Goal: Transaction & Acquisition: Subscribe to service/newsletter

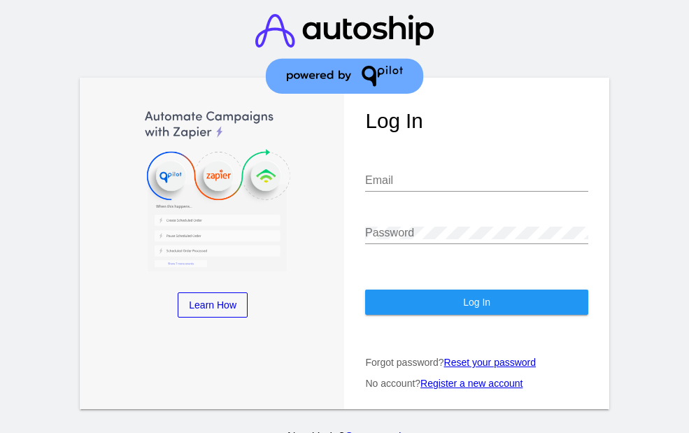
click at [491, 378] on link "Register a new account" at bounding box center [472, 383] width 102 height 11
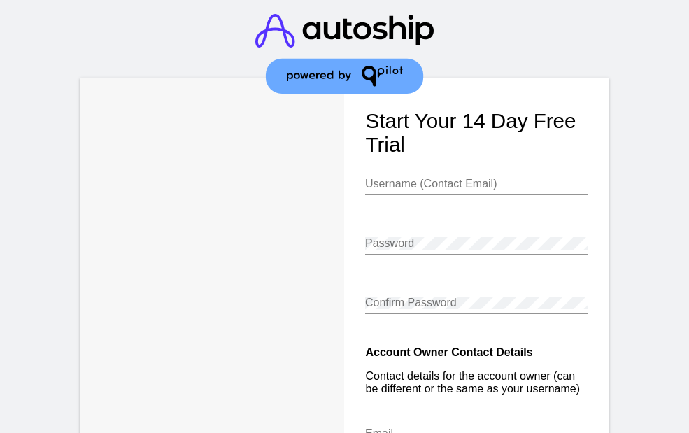
click at [415, 187] on input "Username (Contact Email)" at bounding box center [476, 184] width 223 height 13
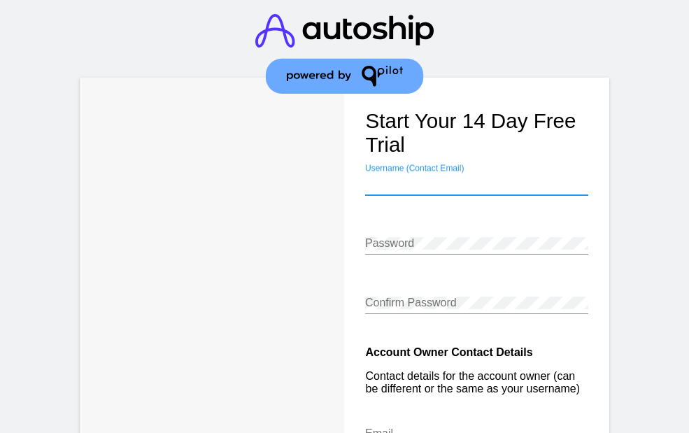
type input "[EMAIL_ADDRESS][DOMAIN_NAME]"
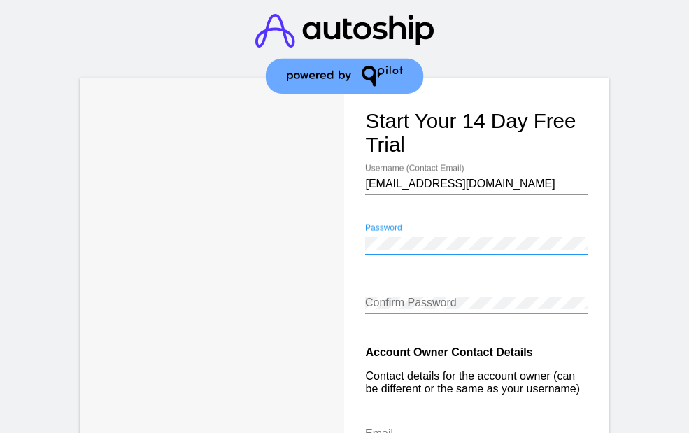
click at [429, 296] on div "Confirm Password" at bounding box center [476, 298] width 223 height 31
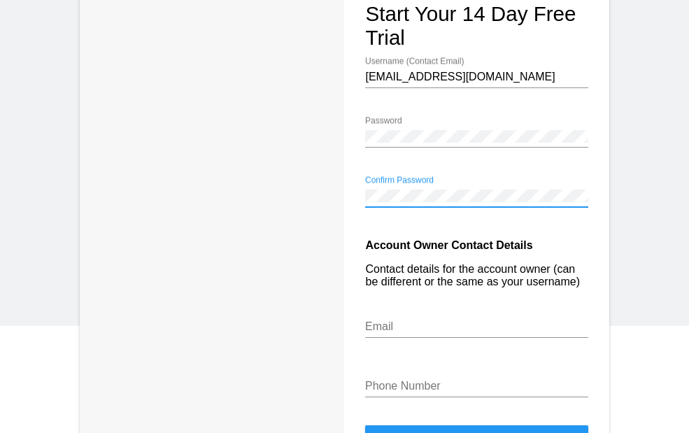
scroll to position [212, 0]
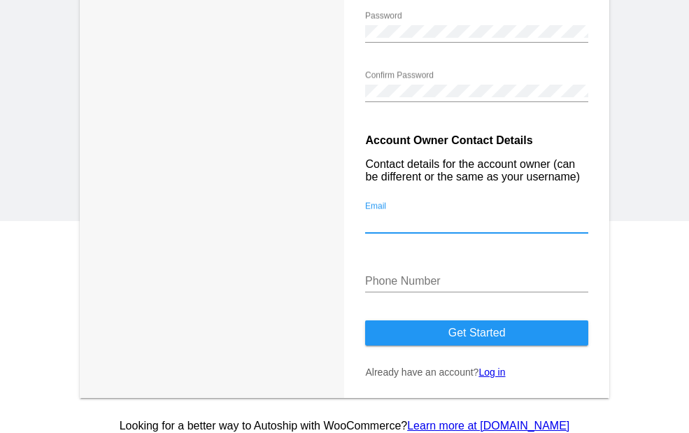
click at [432, 228] on input "Email" at bounding box center [476, 222] width 223 height 13
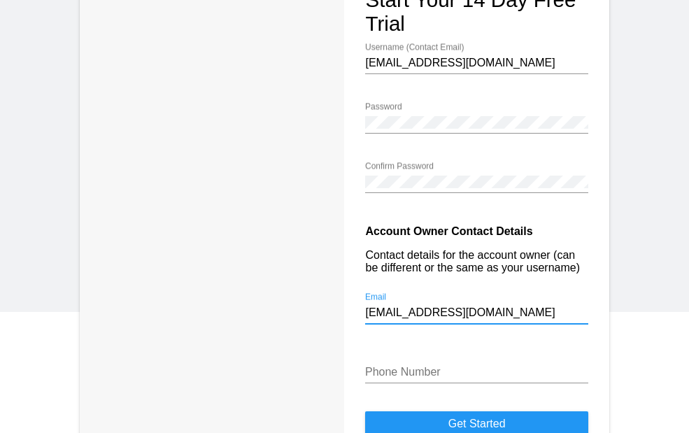
scroll to position [125, 0]
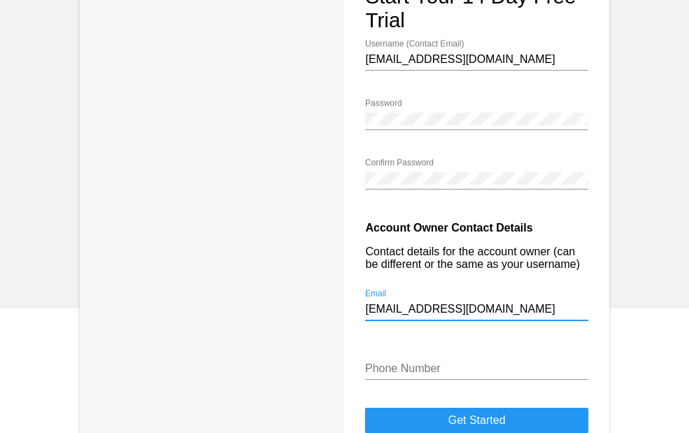
type input "[EMAIL_ADDRESS][DOMAIN_NAME]"
click at [435, 375] on input "Phone Number" at bounding box center [476, 368] width 223 height 13
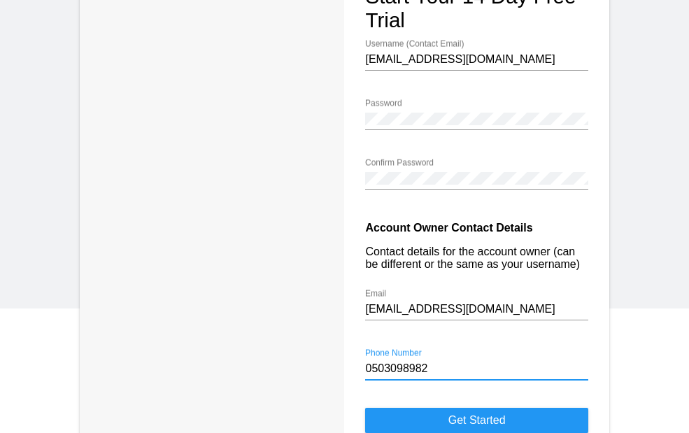
type input "0503098982"
click at [365, 408] on button "Get started" at bounding box center [476, 420] width 223 height 25
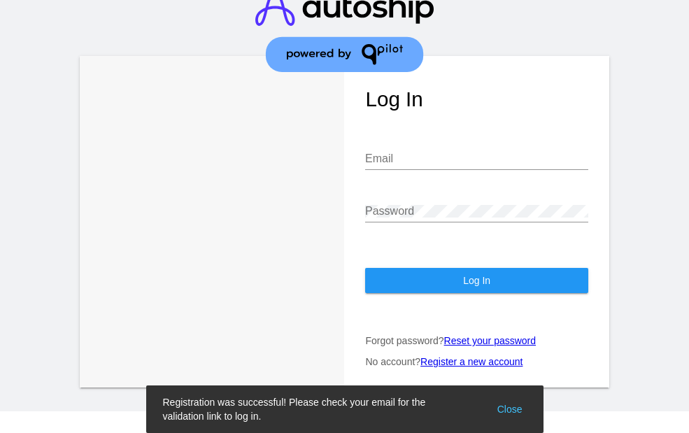
scroll to position [12, 0]
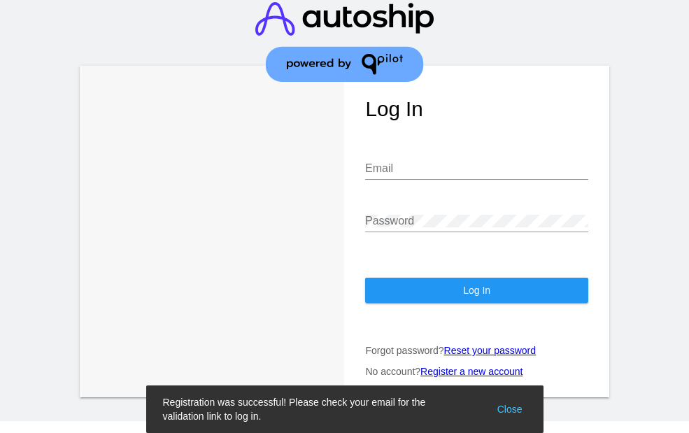
click at [439, 162] on input "Email" at bounding box center [476, 168] width 223 height 13
type input "[EMAIL_ADDRESS][DOMAIN_NAME]"
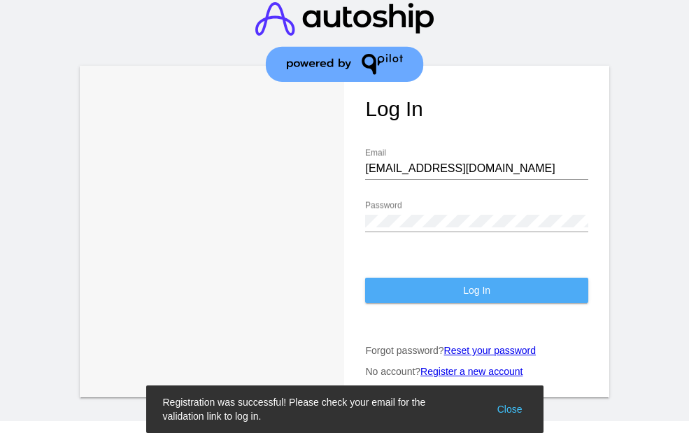
click at [484, 285] on button "Log In" at bounding box center [476, 290] width 223 height 25
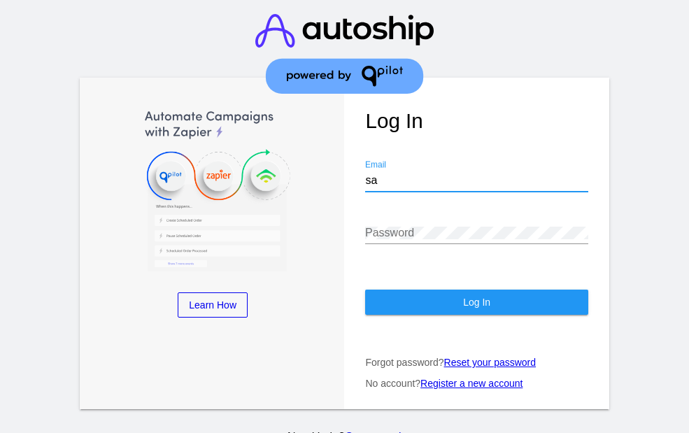
type input "[EMAIL_ADDRESS][DOMAIN_NAME]"
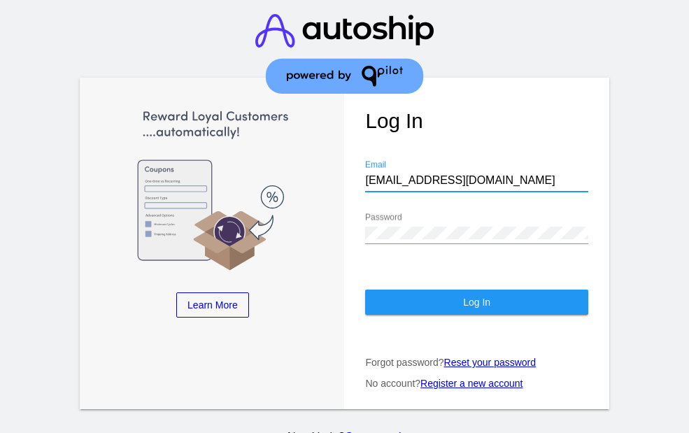
click at [479, 290] on button "Log In" at bounding box center [476, 302] width 223 height 25
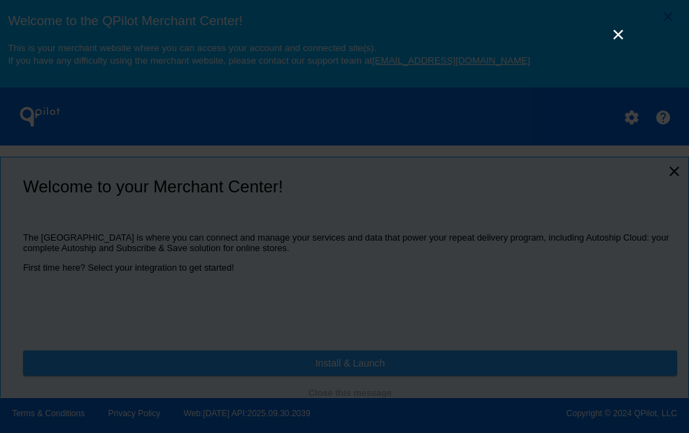
click at [623, 34] on link "×" at bounding box center [618, 34] width 17 height 17
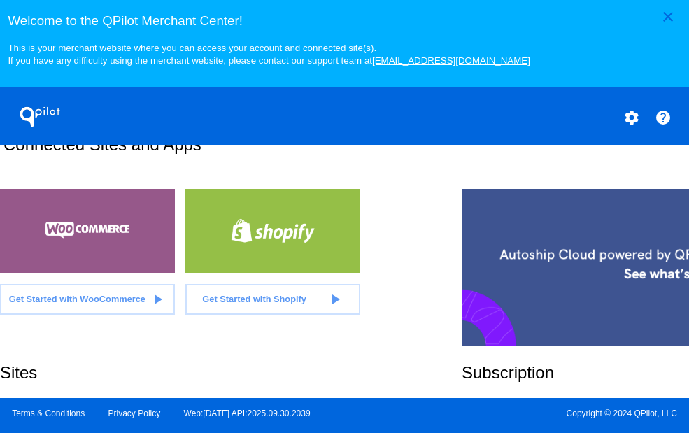
scroll to position [320, 0]
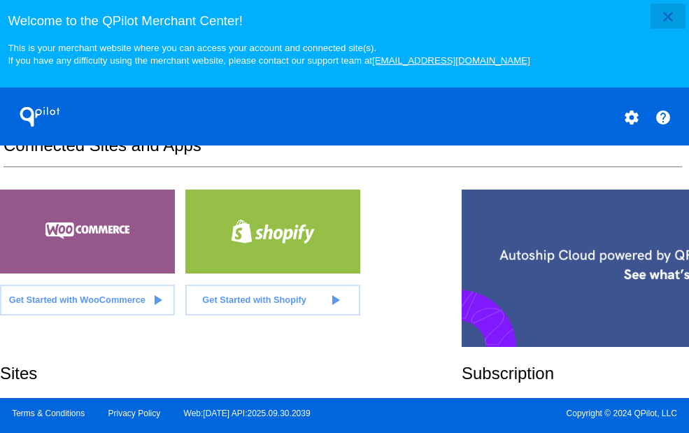
click at [663, 17] on mat-icon "close" at bounding box center [668, 16] width 17 height 17
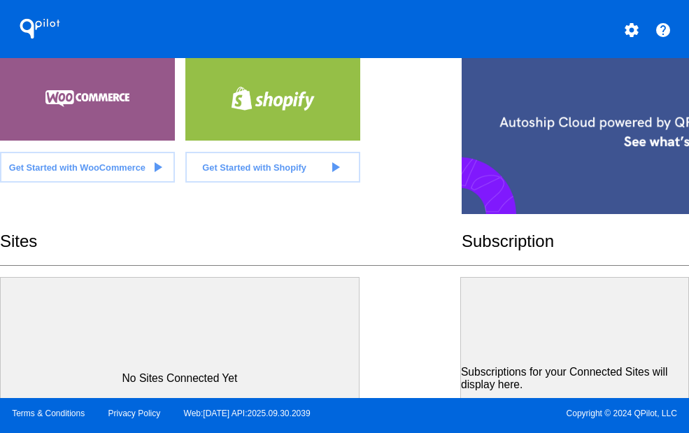
scroll to position [348, 0]
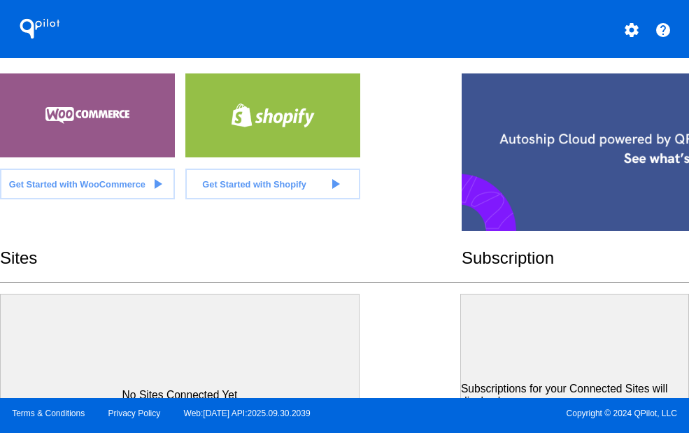
click at [588, 138] on div at bounding box center [616, 151] width 308 height 157
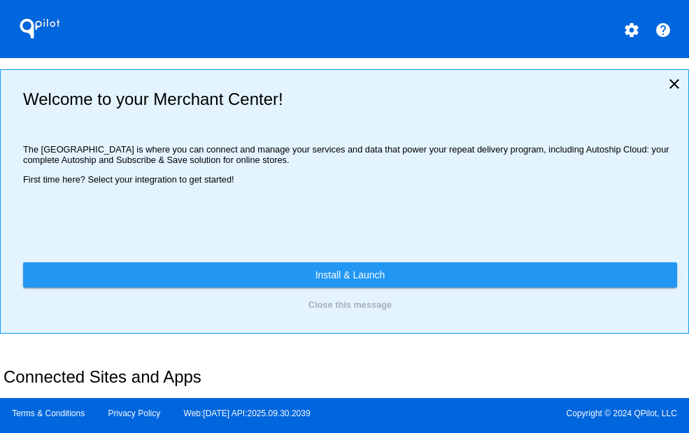
click at [638, 40] on button "settings" at bounding box center [632, 29] width 28 height 28
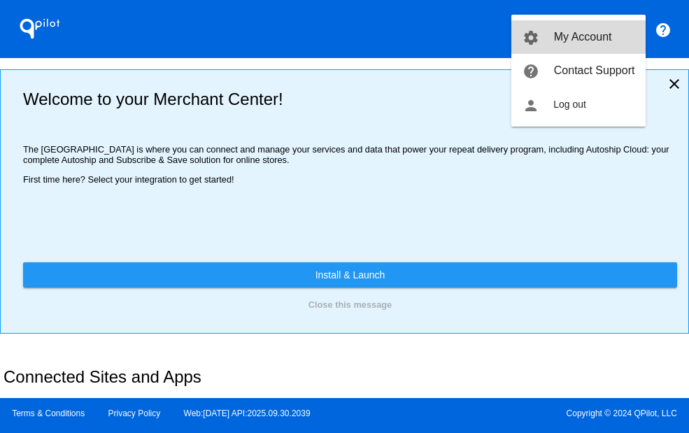
click at [579, 40] on span "My Account" at bounding box center [583, 37] width 58 height 12
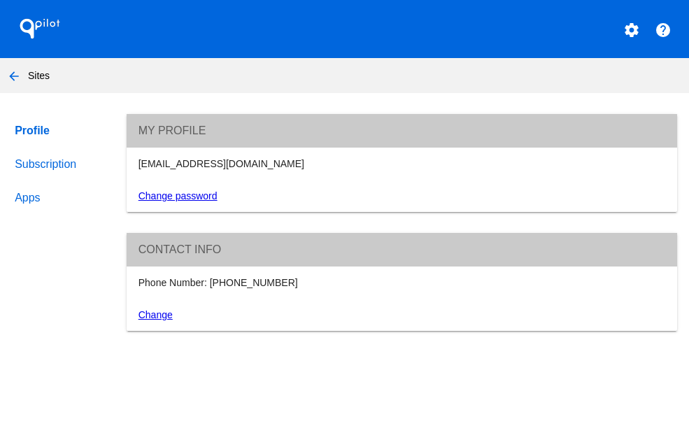
click at [62, 169] on link "Subscription" at bounding box center [57, 165] width 91 height 34
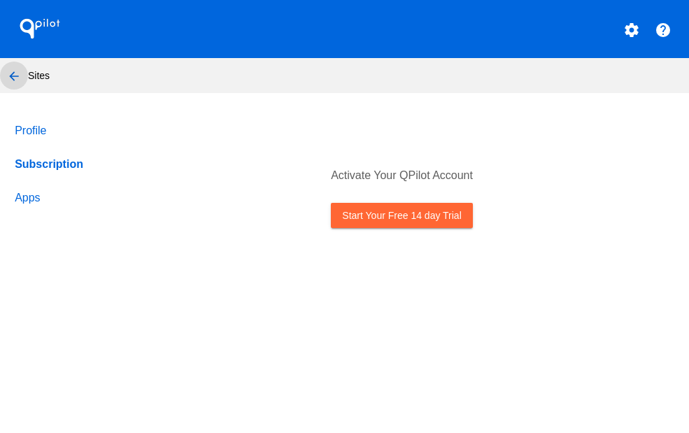
click at [18, 78] on mat-icon "arrow_back" at bounding box center [14, 76] width 17 height 17
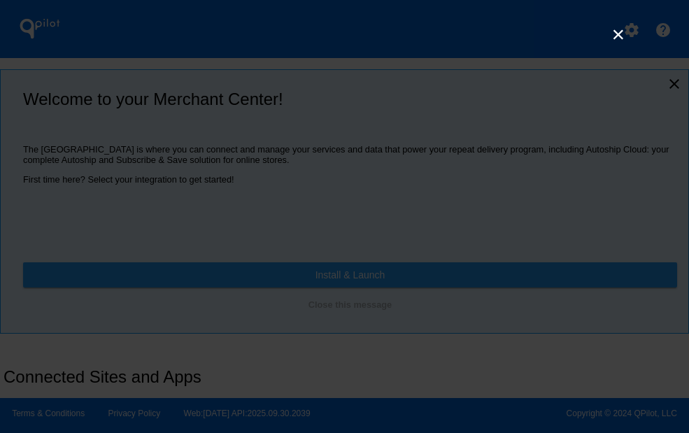
click at [618, 33] on link "×" at bounding box center [618, 34] width 17 height 17
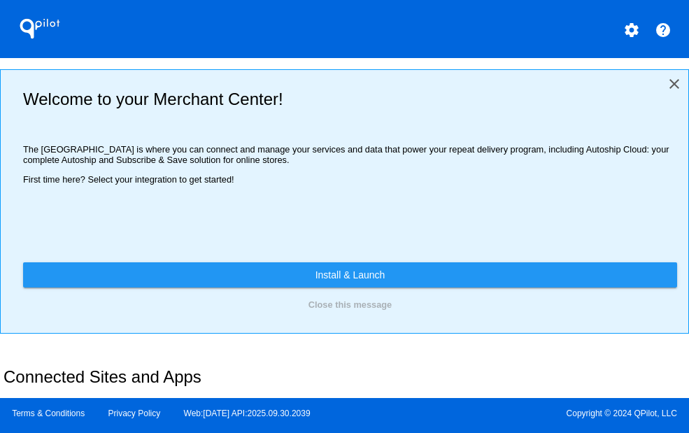
click at [670, 82] on mat-icon "close" at bounding box center [674, 84] width 17 height 17
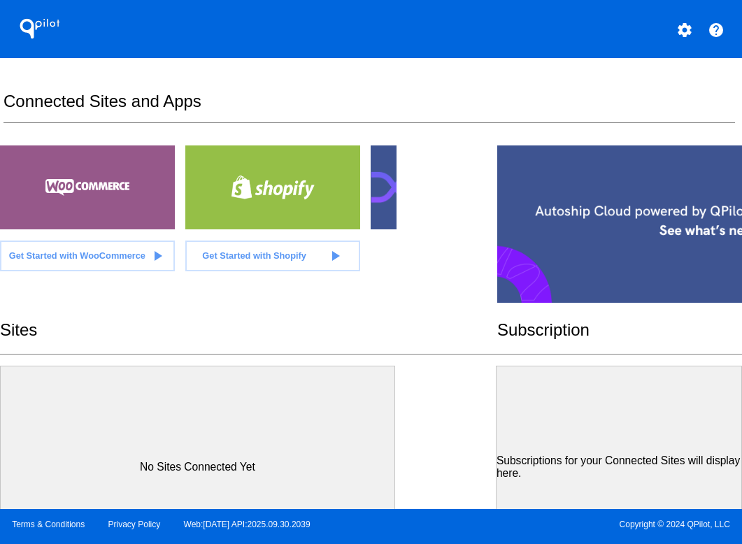
click at [162, 253] on mat-icon "play_arrow" at bounding box center [157, 256] width 17 height 17
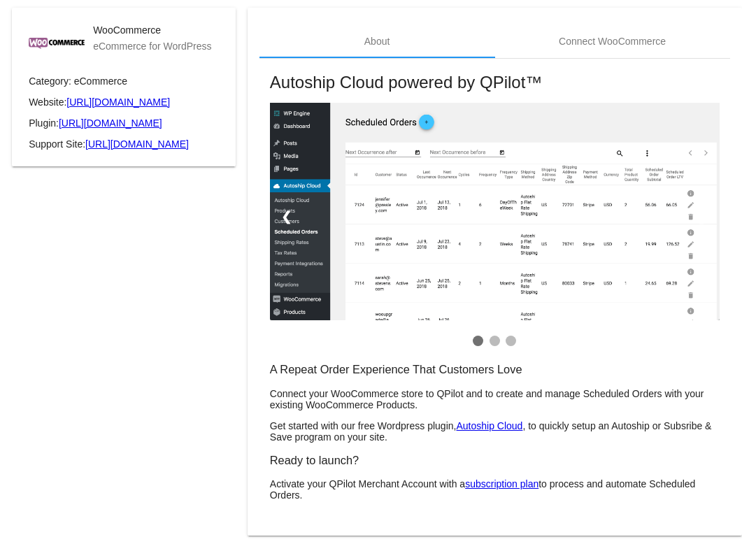
scroll to position [100, 0]
click at [486, 432] on link "subscription plan" at bounding box center [501, 483] width 73 height 11
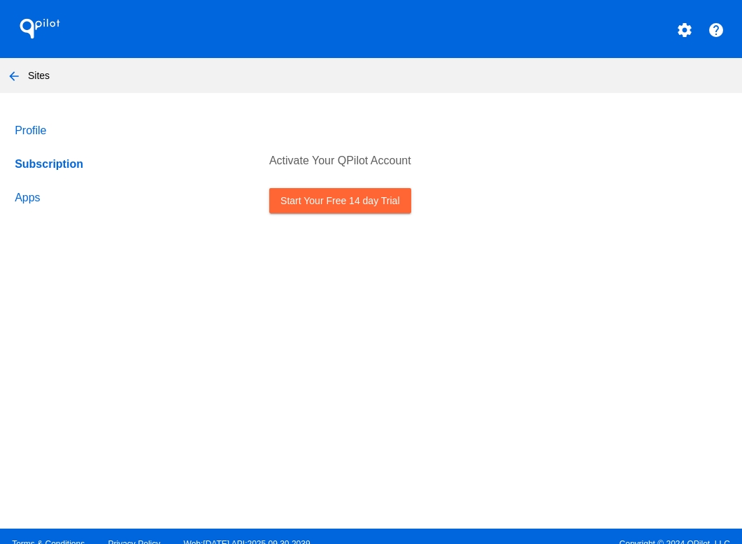
click at [320, 199] on link "Start Your Free 14 day Trial" at bounding box center [339, 200] width 141 height 25
